Goal: Obtain resource: Download file/media

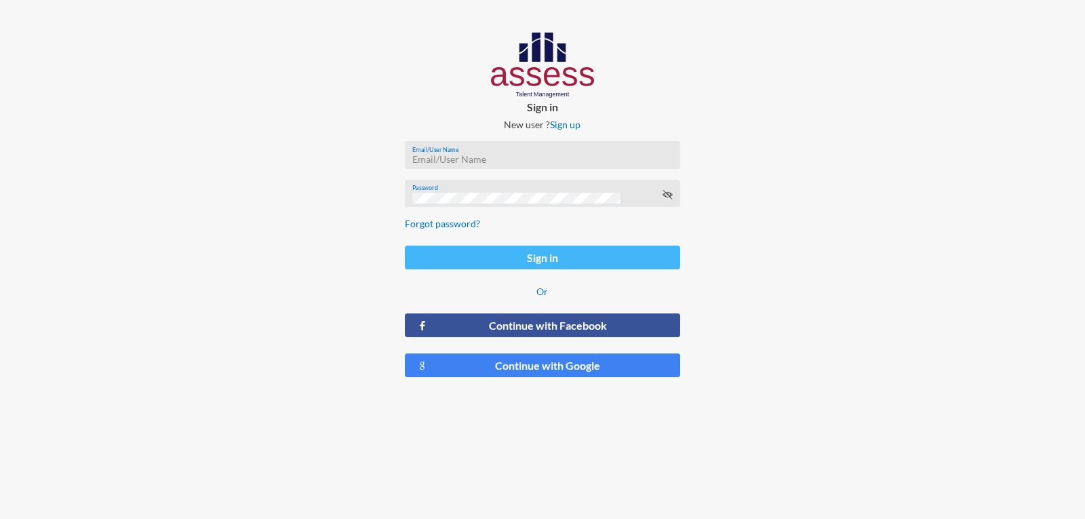
type input "a1234"
click at [516, 252] on button "Sign in" at bounding box center [542, 257] width 275 height 24
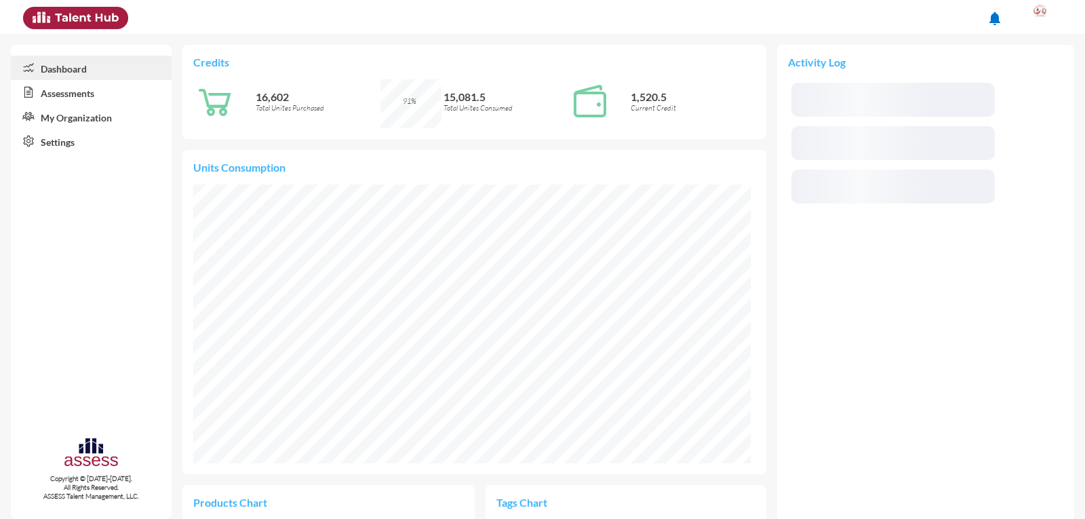
scroll to position [279, 557]
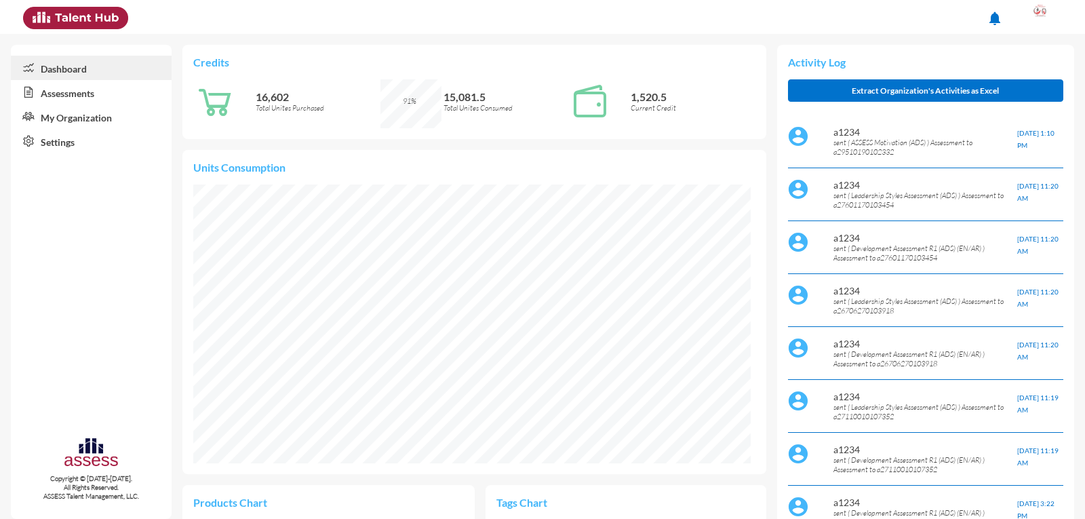
click at [57, 96] on link "Assessments" at bounding box center [91, 92] width 161 height 24
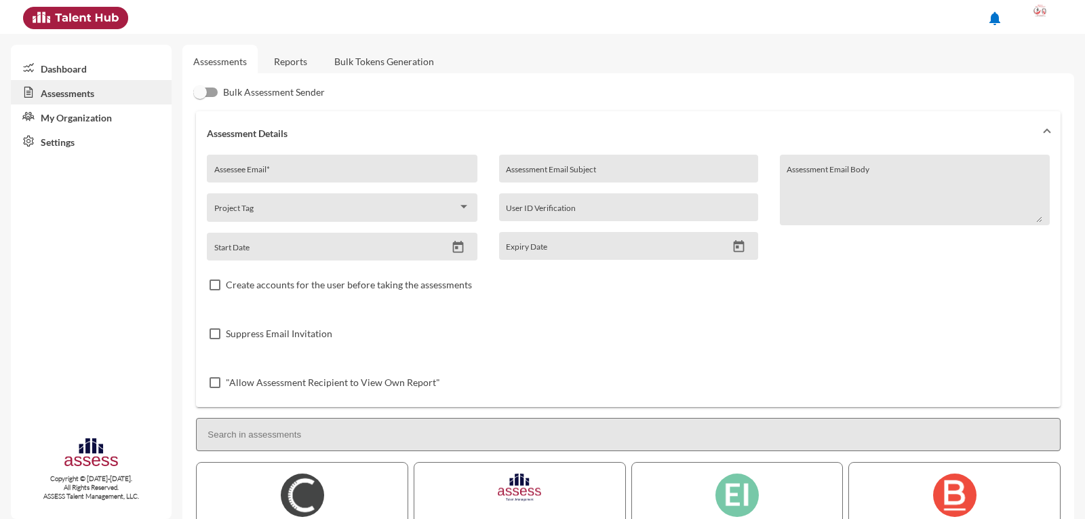
click at [295, 63] on link "Reports" at bounding box center [290, 61] width 55 height 33
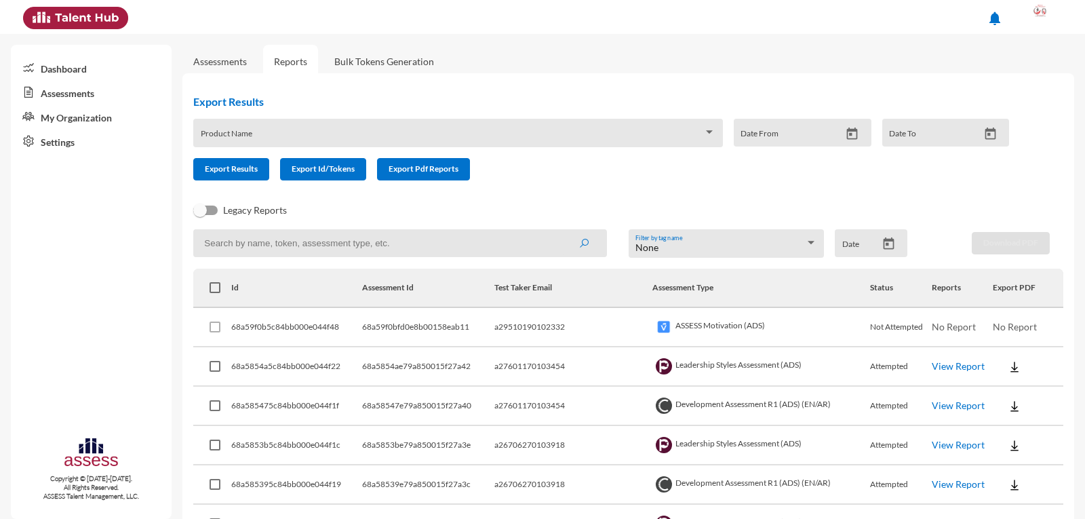
click at [320, 130] on div "Product Name" at bounding box center [458, 136] width 515 height 21
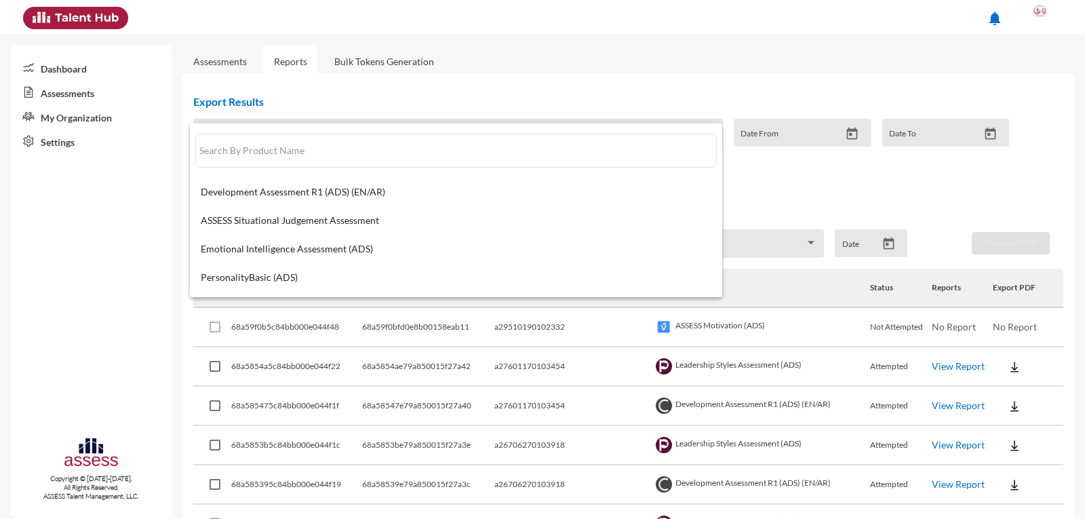
click at [338, 103] on div at bounding box center [542, 259] width 1085 height 519
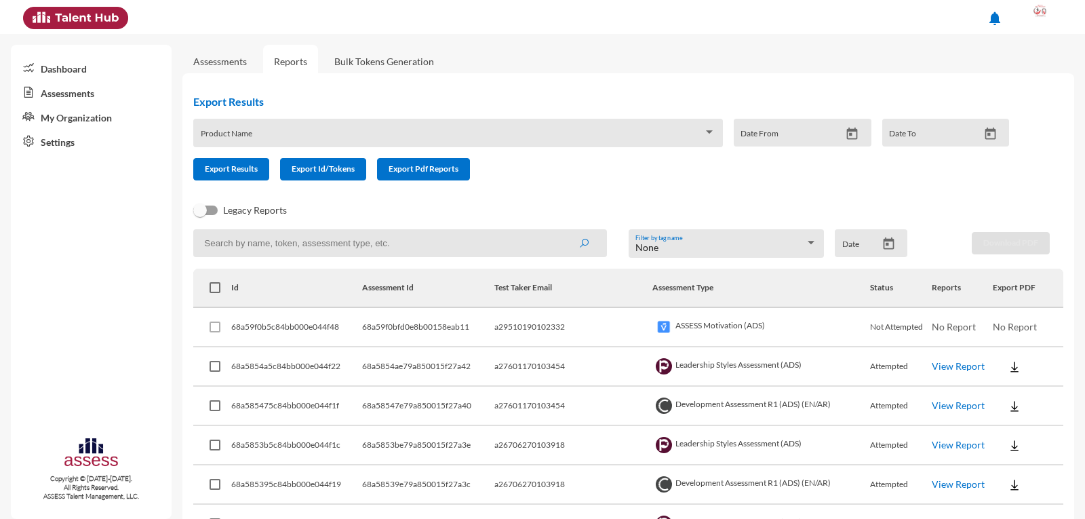
click at [302, 243] on input at bounding box center [399, 243] width 413 height 28
paste input "27110010107352"
click at [562, 231] on button "submit" at bounding box center [583, 243] width 43 height 24
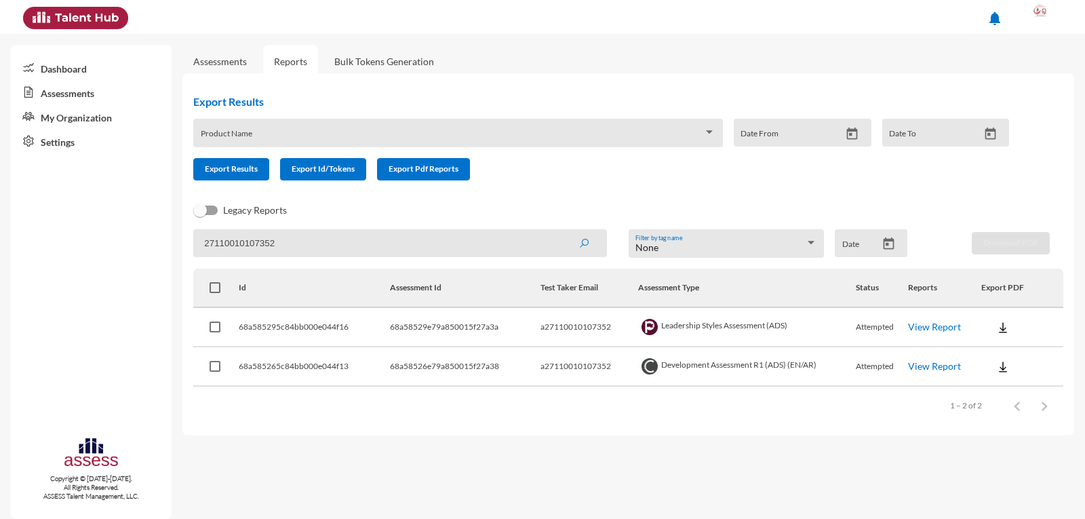
click at [1003, 364] on img at bounding box center [1003, 367] width 14 height 14
click at [1025, 416] on button "OCM / AR" at bounding box center [1033, 417] width 104 height 26
click at [1007, 371] on img at bounding box center [1003, 367] width 14 height 14
click at [1012, 465] on button "Personality / [GEOGRAPHIC_DATA]" at bounding box center [1033, 469] width 104 height 26
click at [1003, 331] on img at bounding box center [1003, 328] width 14 height 14
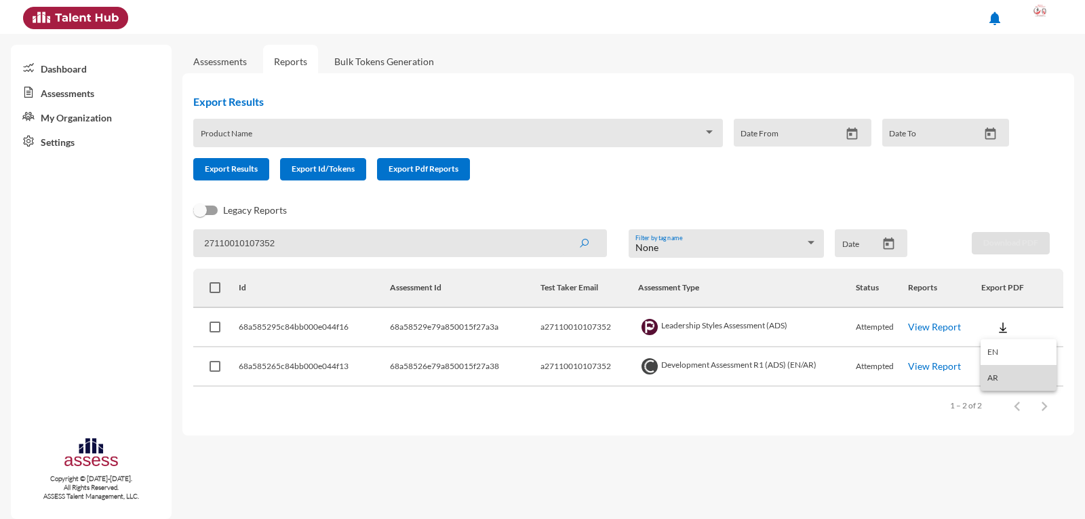
click at [1003, 375] on button "AR" at bounding box center [1019, 378] width 76 height 26
click at [1002, 370] on img at bounding box center [1003, 367] width 14 height 14
click at [1006, 469] on button "Personality / [GEOGRAPHIC_DATA]" at bounding box center [1033, 469] width 104 height 26
click at [999, 370] on img at bounding box center [1003, 367] width 14 height 14
click at [941, 205] on div at bounding box center [542, 259] width 1085 height 519
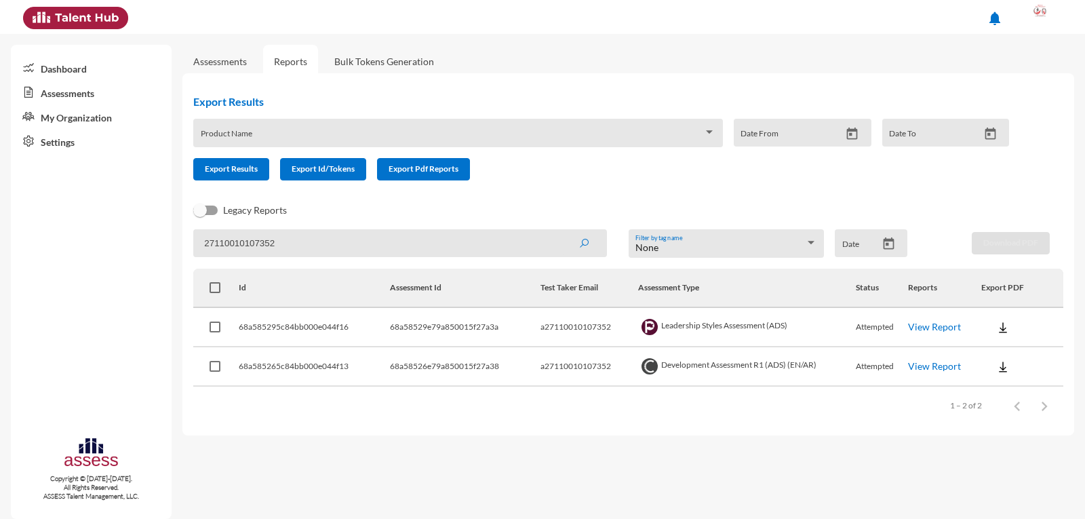
click at [1007, 330] on img at bounding box center [1003, 328] width 14 height 14
click at [1004, 376] on button "AR" at bounding box center [1019, 378] width 76 height 26
click at [437, 430] on div "Export Results Product Name Date From Date To Export Results Export Id/Tokens E…" at bounding box center [628, 254] width 892 height 362
click at [307, 245] on input "27110010107352" at bounding box center [399, 243] width 413 height 28
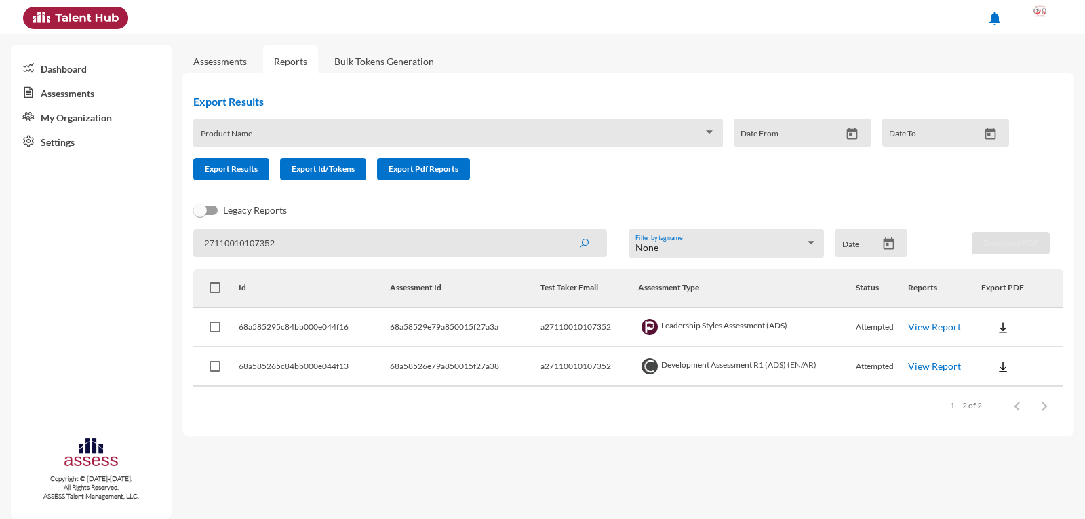
paste input "601170103454"
click at [562, 231] on button "submit" at bounding box center [583, 243] width 43 height 24
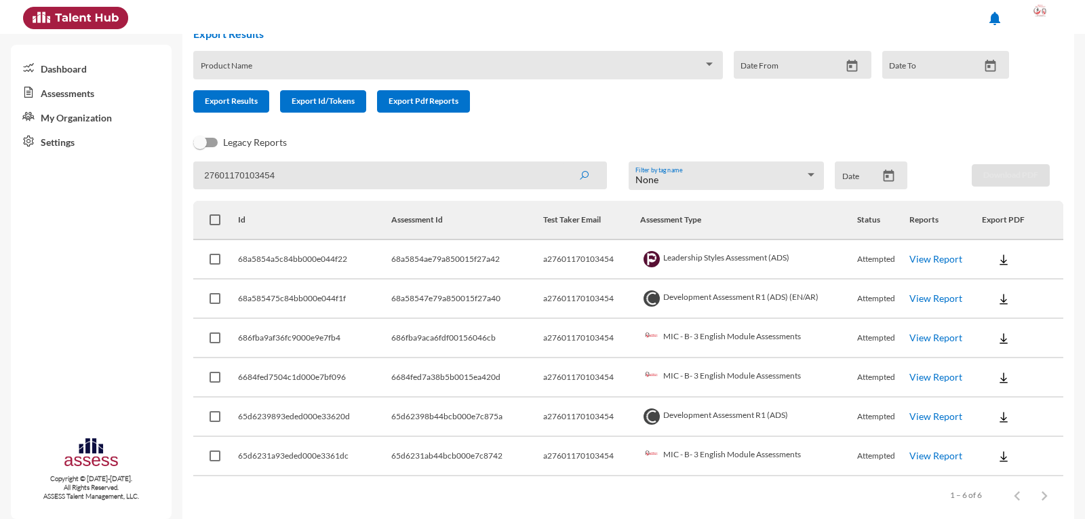
scroll to position [85, 0]
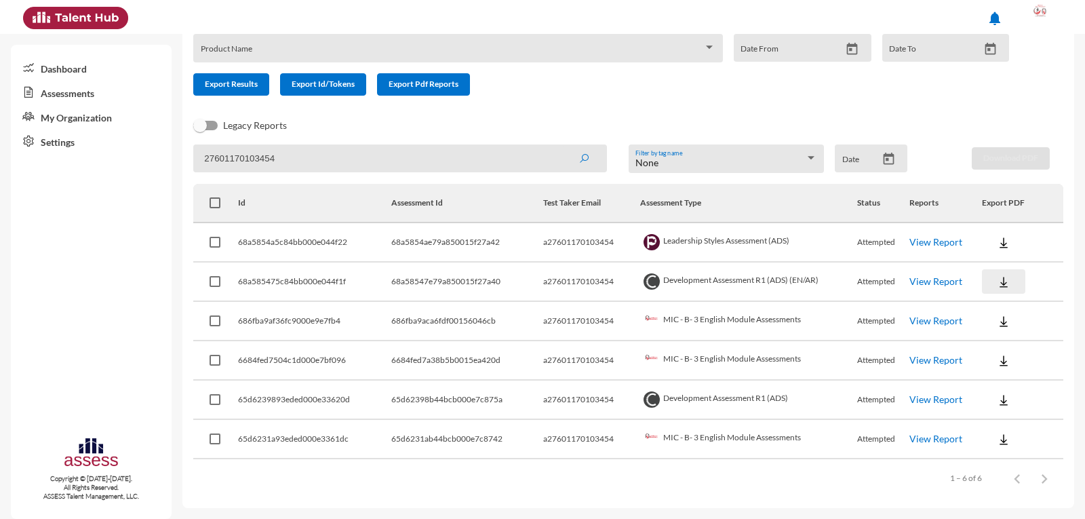
click at [998, 281] on img at bounding box center [1004, 282] width 14 height 14
click at [1015, 332] on button "OCM / AR" at bounding box center [1030, 332] width 110 height 26
click at [998, 285] on img at bounding box center [1004, 282] width 14 height 14
click at [1018, 382] on button "Personality / [GEOGRAPHIC_DATA]" at bounding box center [1030, 384] width 110 height 26
click at [997, 245] on img at bounding box center [1004, 243] width 14 height 14
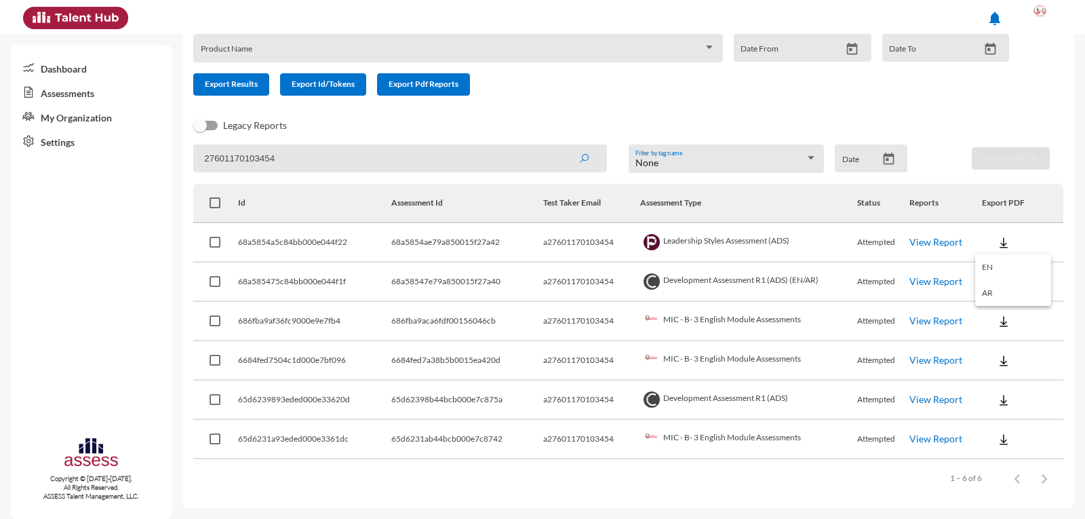
click at [1048, 48] on div at bounding box center [542, 259] width 1085 height 519
click at [1047, 90] on div "Export Results Product Name Date From Date To Export Results Export Id/Tokens E…" at bounding box center [628, 247] width 892 height 519
click at [1047, 75] on div "Export Results Product Name Date From Date To Export Results Export Id/Tokens E…" at bounding box center [628, 247] width 892 height 519
click at [997, 239] on img at bounding box center [1004, 243] width 14 height 14
click at [997, 293] on button "AR" at bounding box center [1013, 293] width 76 height 26
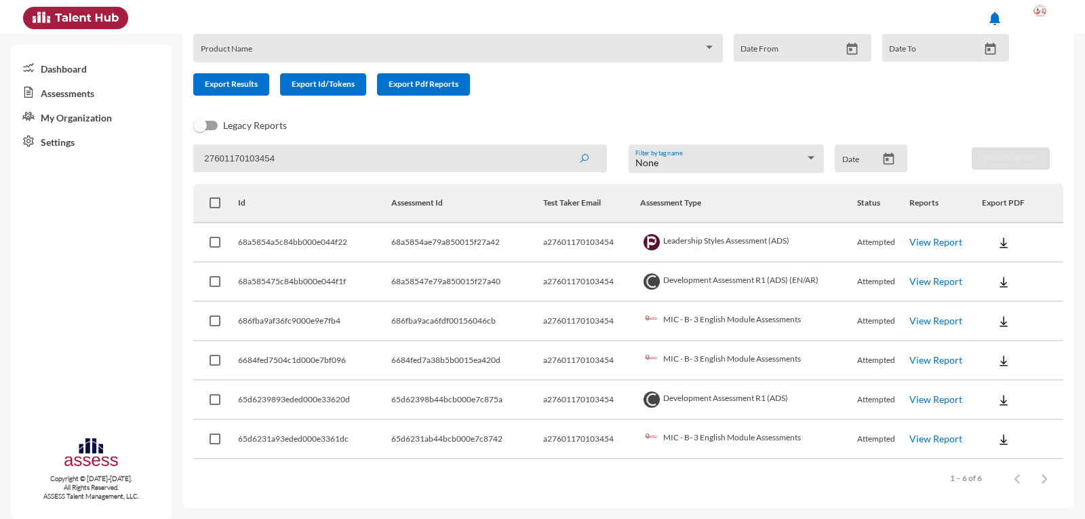
click at [295, 161] on input "27601170103454" at bounding box center [399, 158] width 413 height 28
paste input "6706270103918"
type input "26706270103918"
click at [562, 146] on button "submit" at bounding box center [583, 158] width 43 height 24
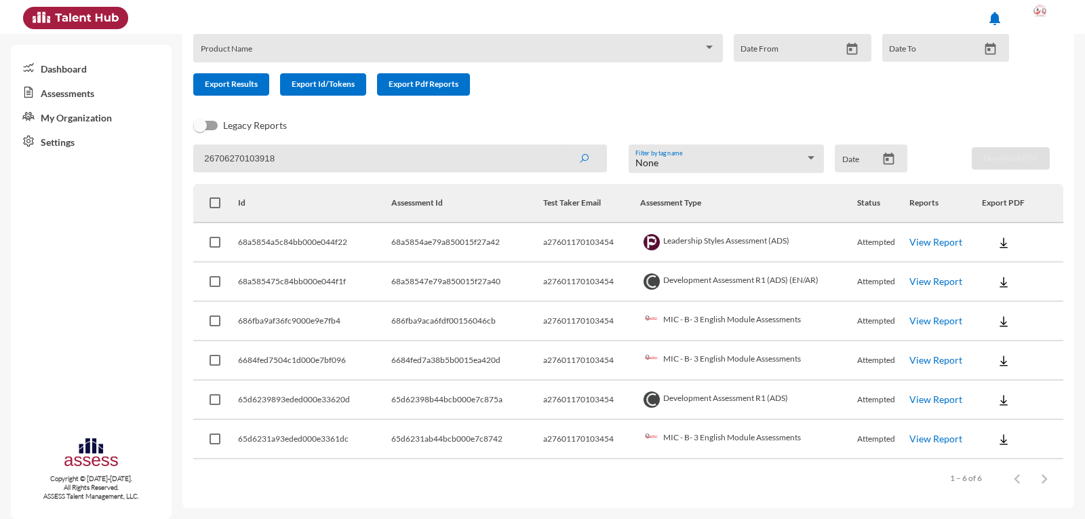
scroll to position [0, 0]
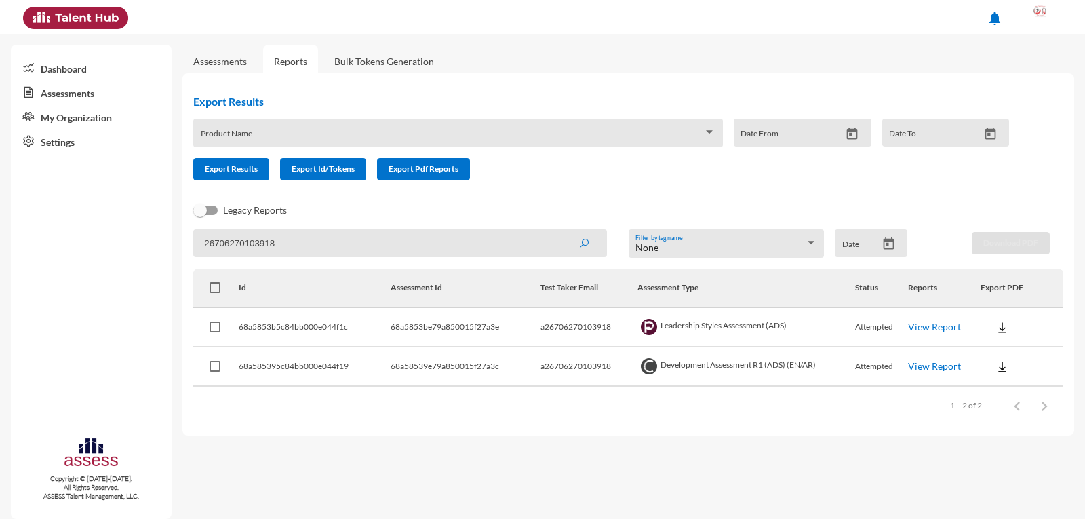
click at [993, 366] on button at bounding box center [1002, 366] width 43 height 24
click at [998, 416] on button "OCM / AR" at bounding box center [1033, 417] width 104 height 26
click at [1000, 370] on img at bounding box center [1002, 367] width 14 height 14
click at [1014, 470] on button "Personality / [GEOGRAPHIC_DATA]" at bounding box center [1033, 469] width 104 height 26
click at [987, 320] on button at bounding box center [1002, 327] width 43 height 24
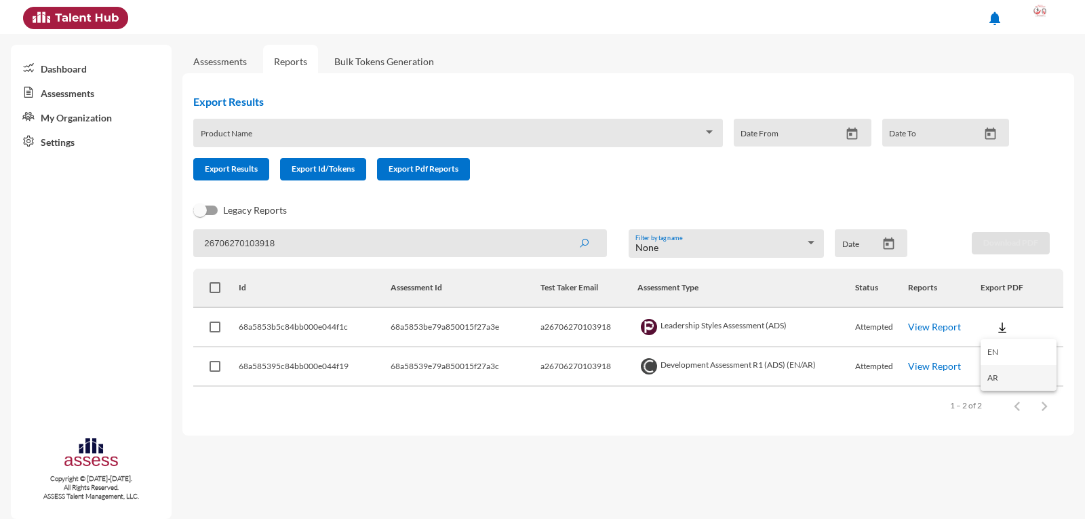
click at [1002, 376] on button "AR" at bounding box center [1019, 378] width 76 height 26
click at [634, 135] on span at bounding box center [452, 137] width 502 height 11
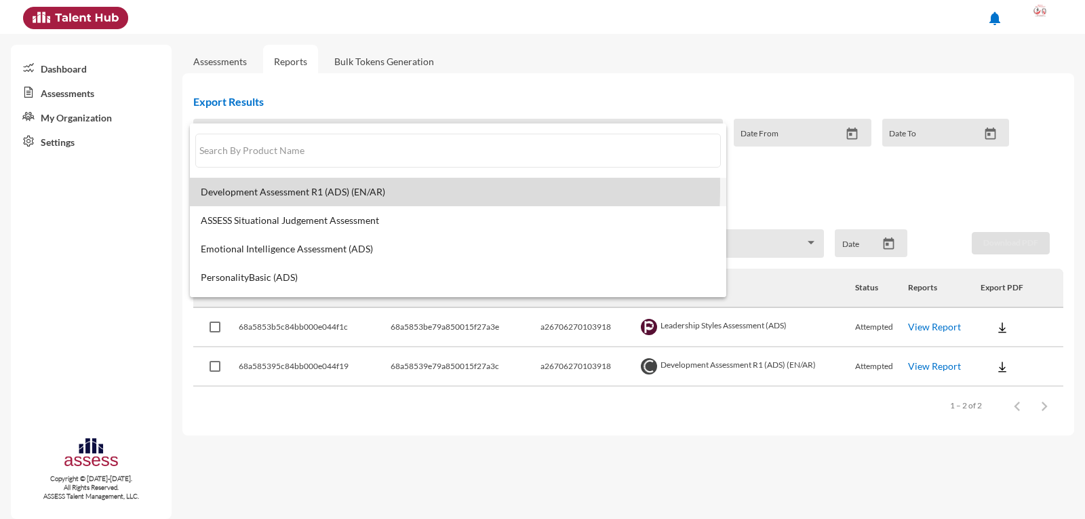
click at [332, 188] on span "Development Assessment R1 (ADS) (EN/AR)" at bounding box center [458, 191] width 515 height 11
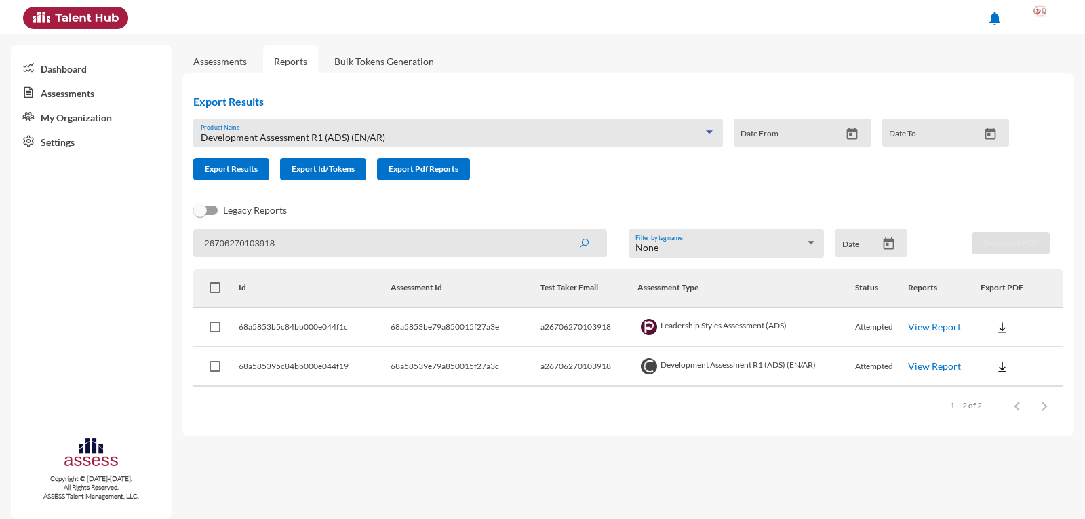
click at [850, 132] on icon "Open calendar" at bounding box center [852, 134] width 14 height 14
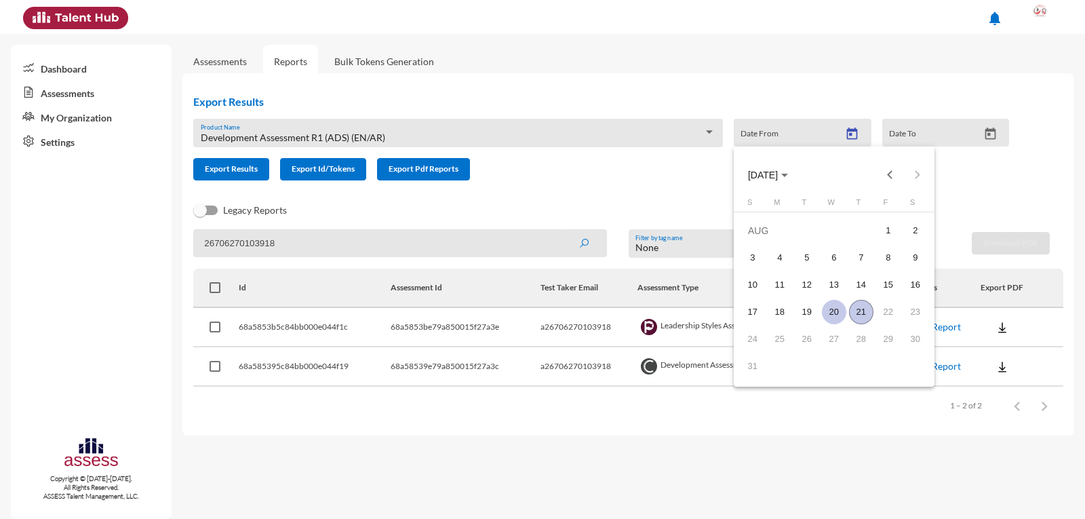
click at [830, 311] on div "20" at bounding box center [834, 312] width 24 height 24
type input "[DATE]"
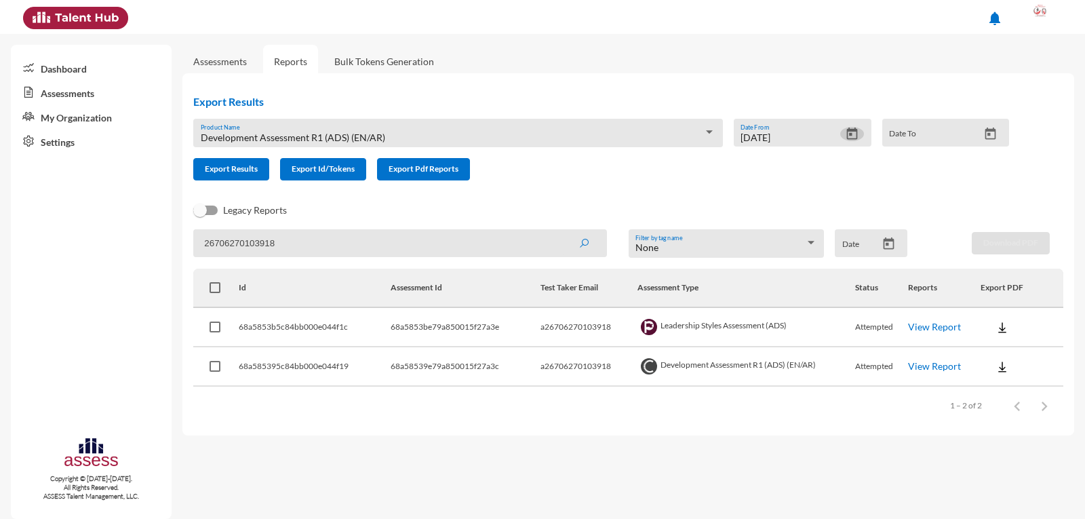
click at [990, 134] on icon "Open calendar" at bounding box center [990, 133] width 11 height 12
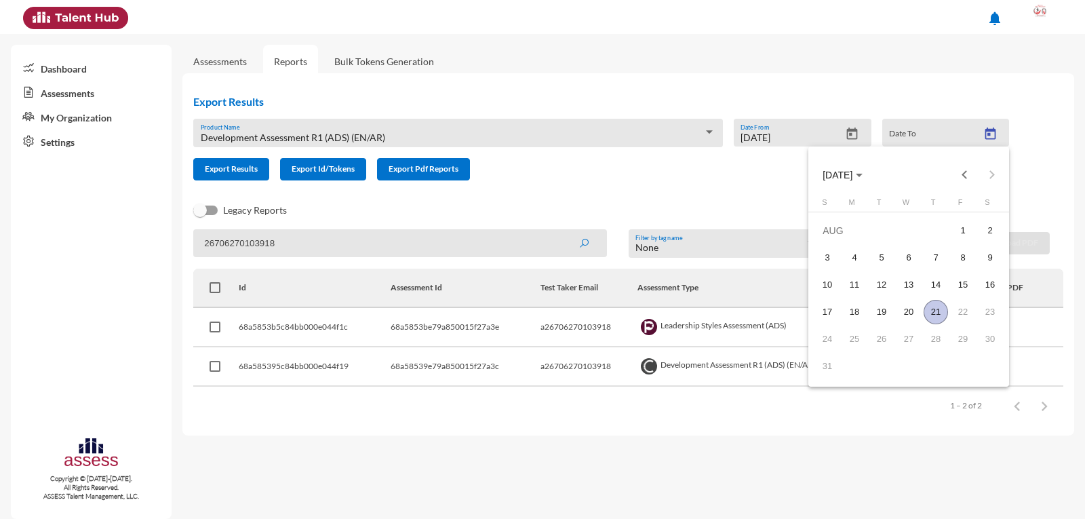
click at [936, 313] on div "21" at bounding box center [936, 312] width 24 height 24
type input "[DATE]"
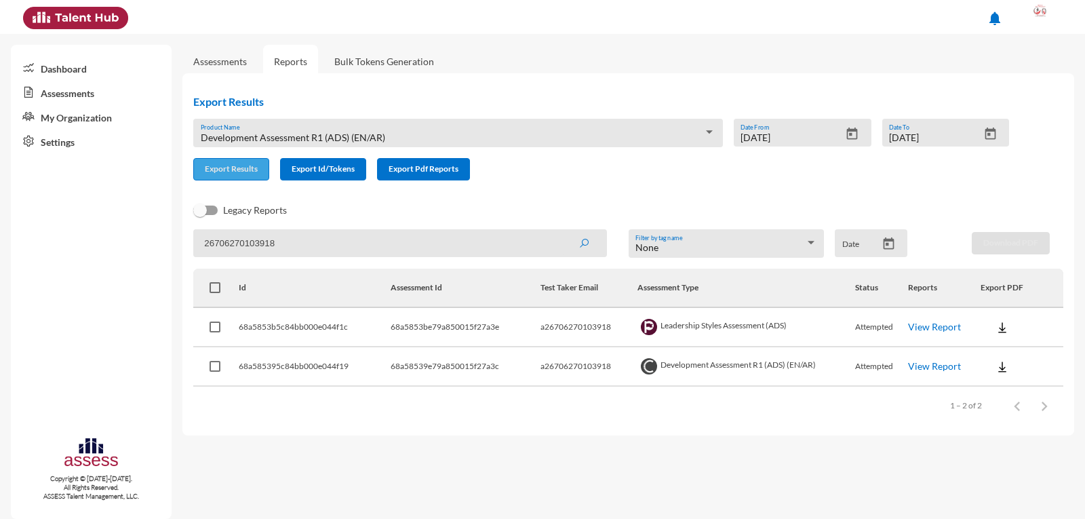
click at [252, 176] on button "Export Results" at bounding box center [231, 169] width 76 height 22
click at [245, 174] on button "Export Results" at bounding box center [231, 169] width 76 height 22
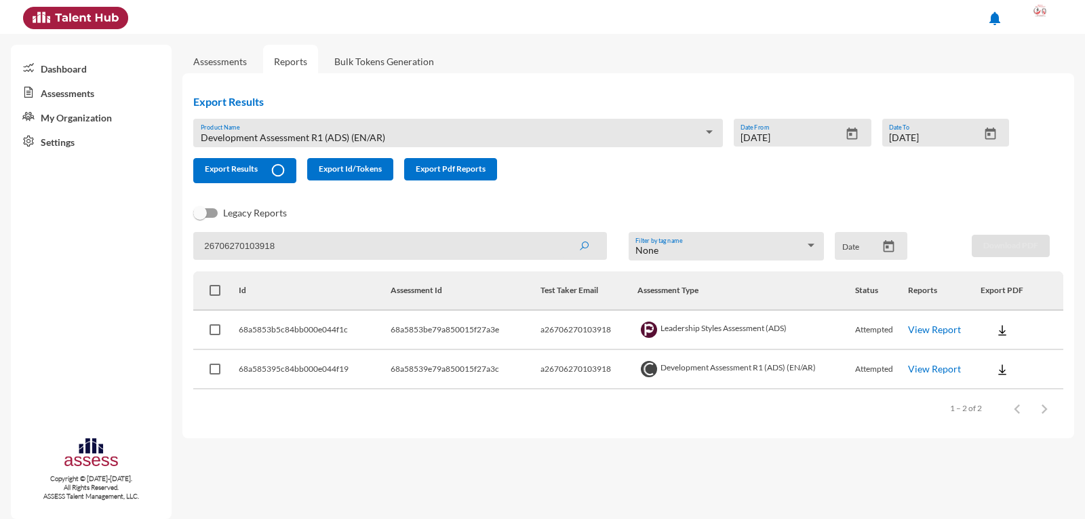
click at [1025, 83] on div "Export Results Development Assessment R1 (ADS) (EN/AR) Product Name [DATE] Date…" at bounding box center [628, 255] width 892 height 365
click at [734, 87] on div "Export Results Development Assessment R1 (ADS) (EN/AR) Product Name [DATE] Date…" at bounding box center [606, 139] width 848 height 110
